Goal: Task Accomplishment & Management: Manage account settings

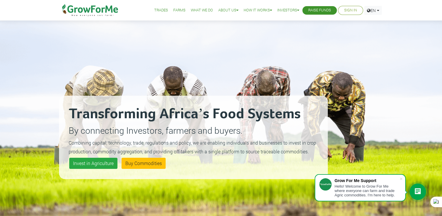
click at [356, 11] on li "Sign In" at bounding box center [350, 10] width 25 height 9
click at [350, 10] on link "Sign In" at bounding box center [350, 10] width 13 height 6
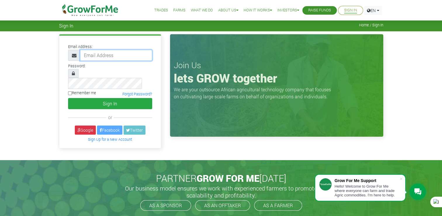
click at [129, 54] on input "email" at bounding box center [116, 55] width 72 height 11
